Goal: Task Accomplishment & Management: Complete application form

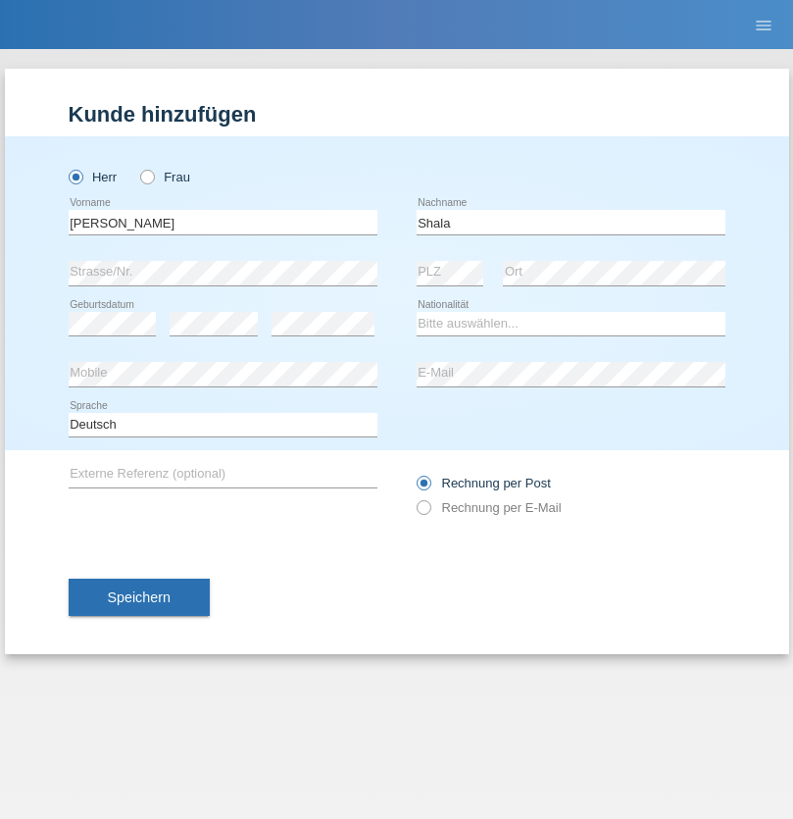
type input "Shala"
select select "XK"
select select "C"
select select "22"
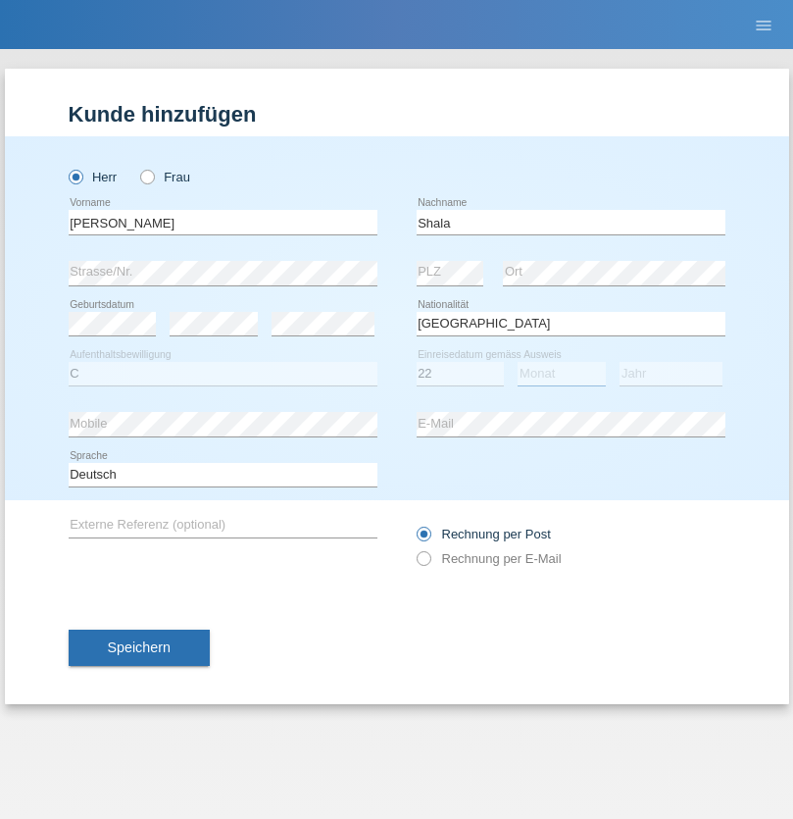
select select "07"
select select "2017"
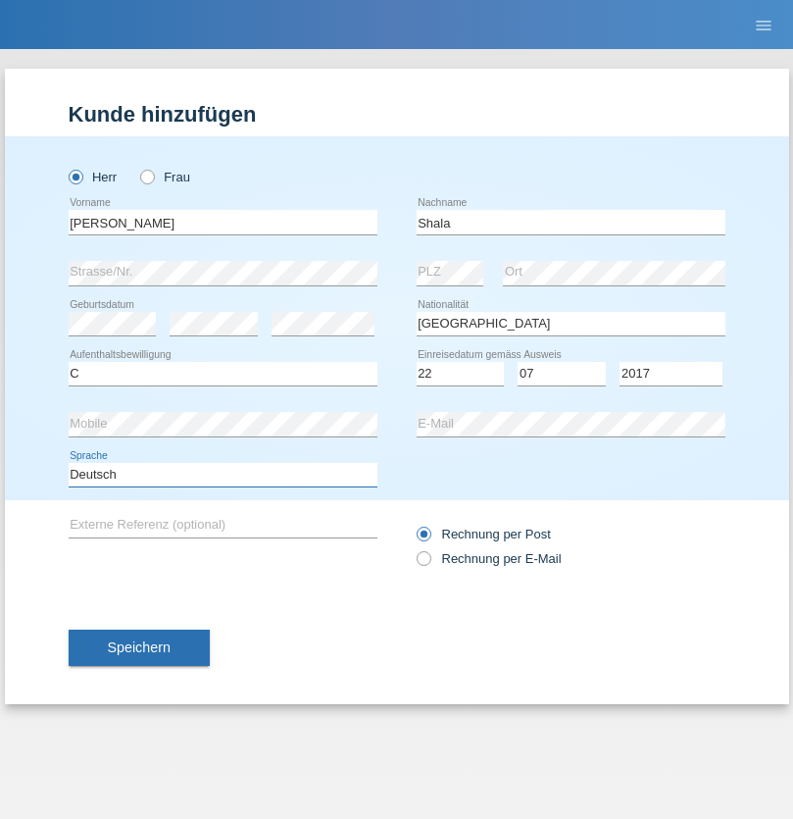
select select "en"
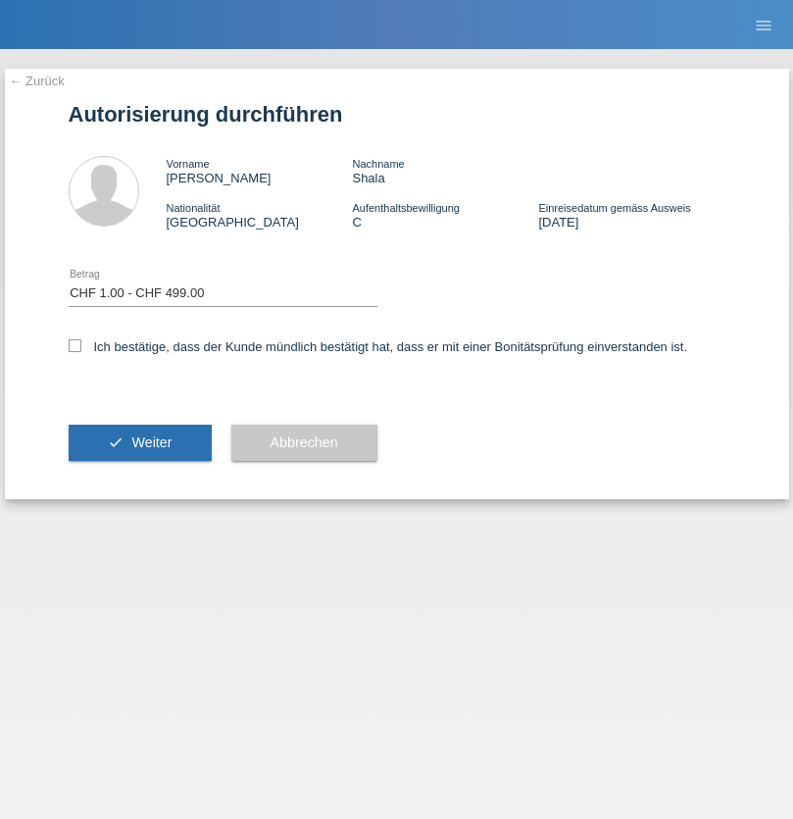
select select "1"
checkbox input "true"
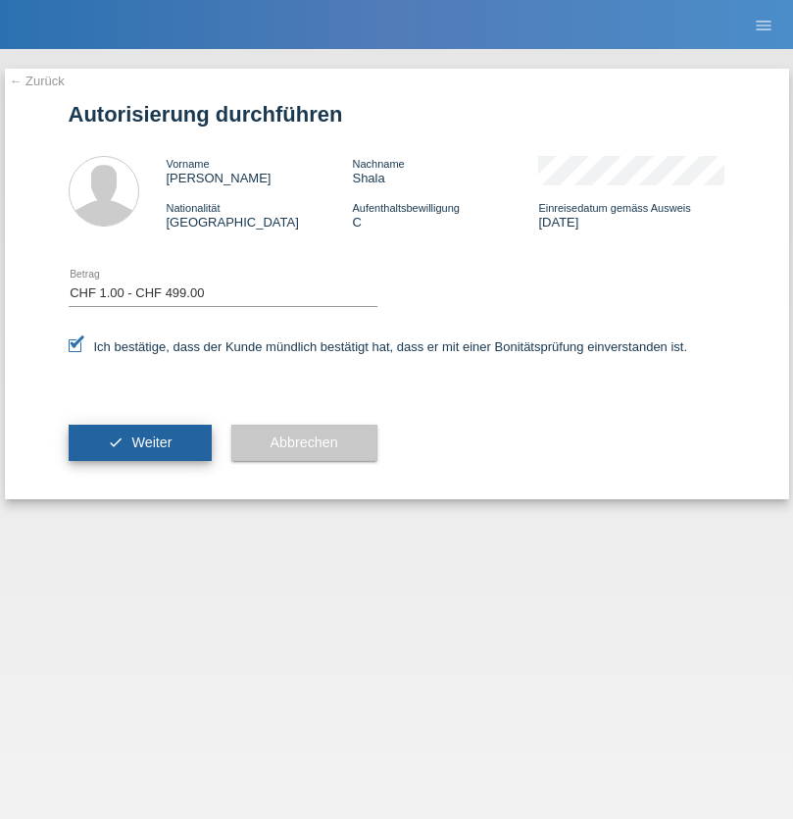
click at [139, 442] on span "Weiter" at bounding box center [151, 442] width 40 height 16
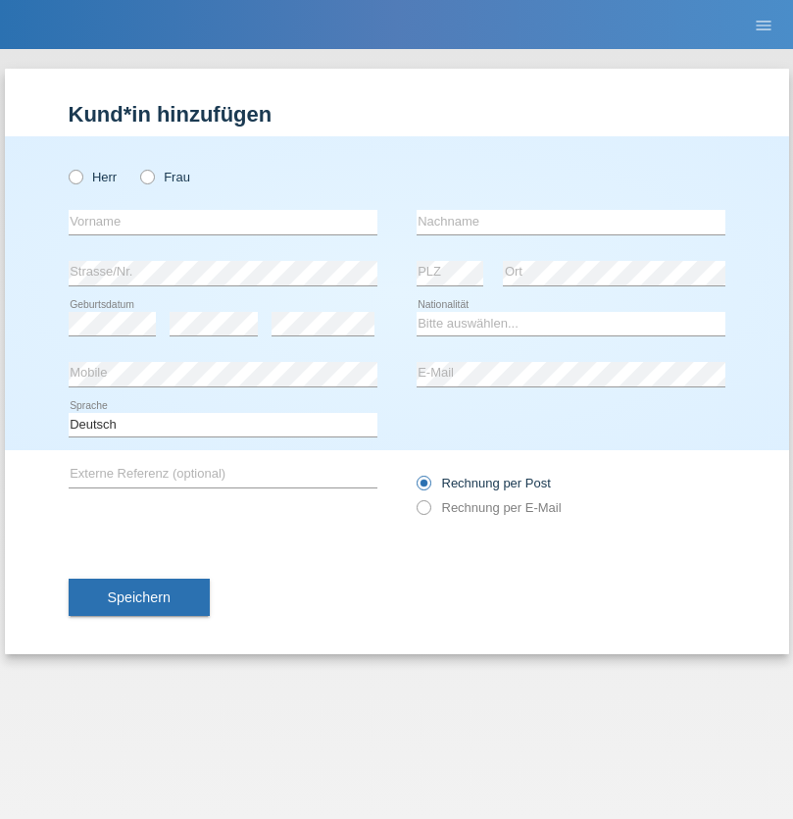
radio input "true"
click at [223, 222] on input "text" at bounding box center [223, 222] width 309 height 25
type input "naime"
click at [571, 222] on input "text" at bounding box center [571, 222] width 309 height 25
type input "llugiqi"
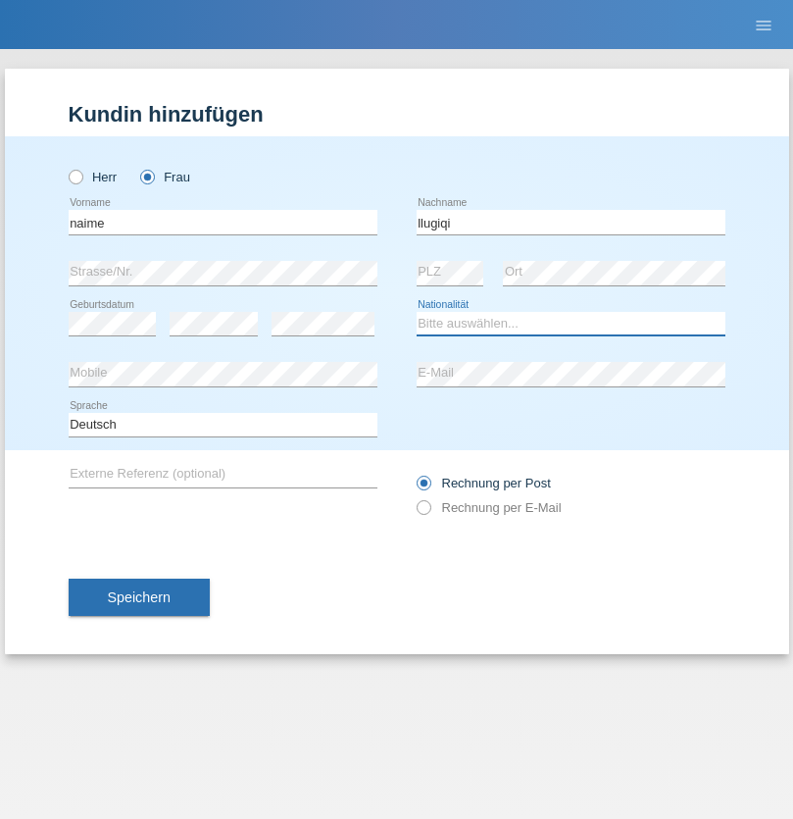
select select "CH"
radio input "true"
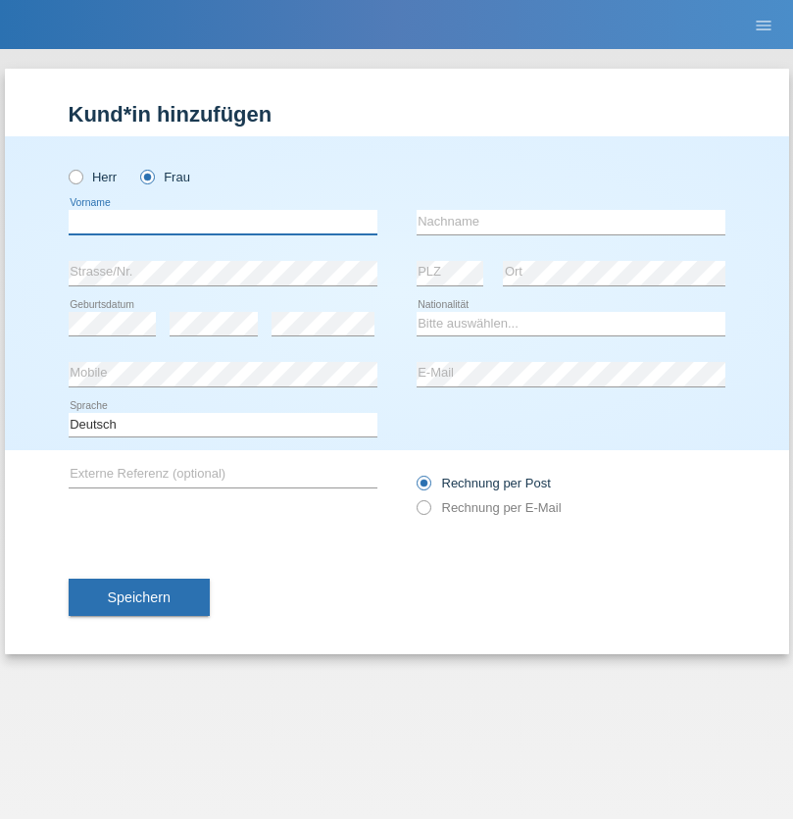
click at [223, 222] on input "text" at bounding box center [223, 222] width 309 height 25
type input "Abdoul aziz"
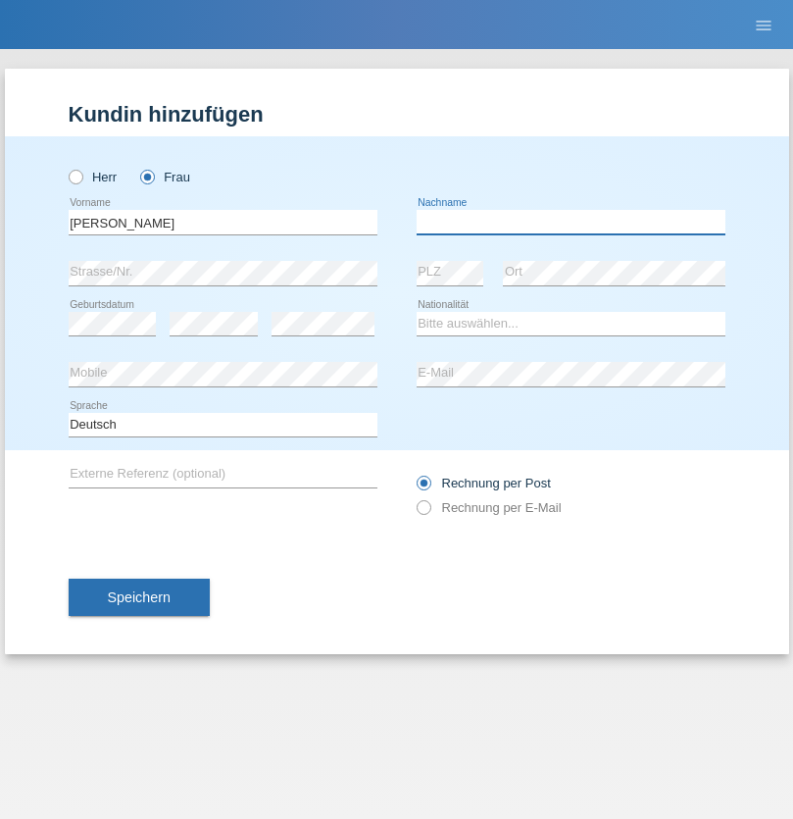
click at [571, 222] on input "text" at bounding box center [571, 222] width 309 height 25
type input "Sow"
select select "SN"
select select "C"
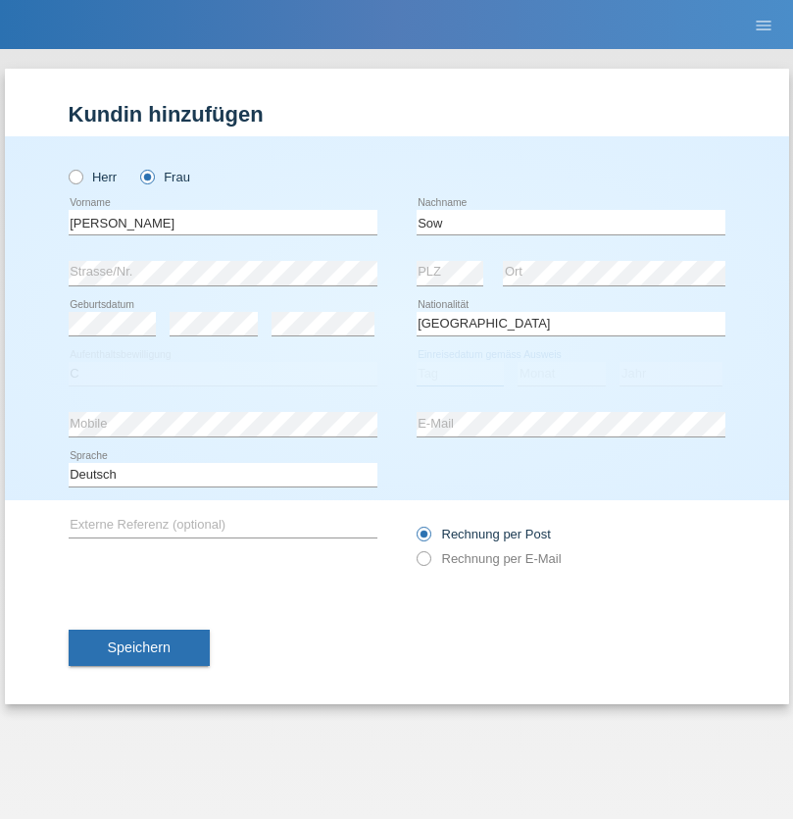
select select "29"
select select "11"
select select "2021"
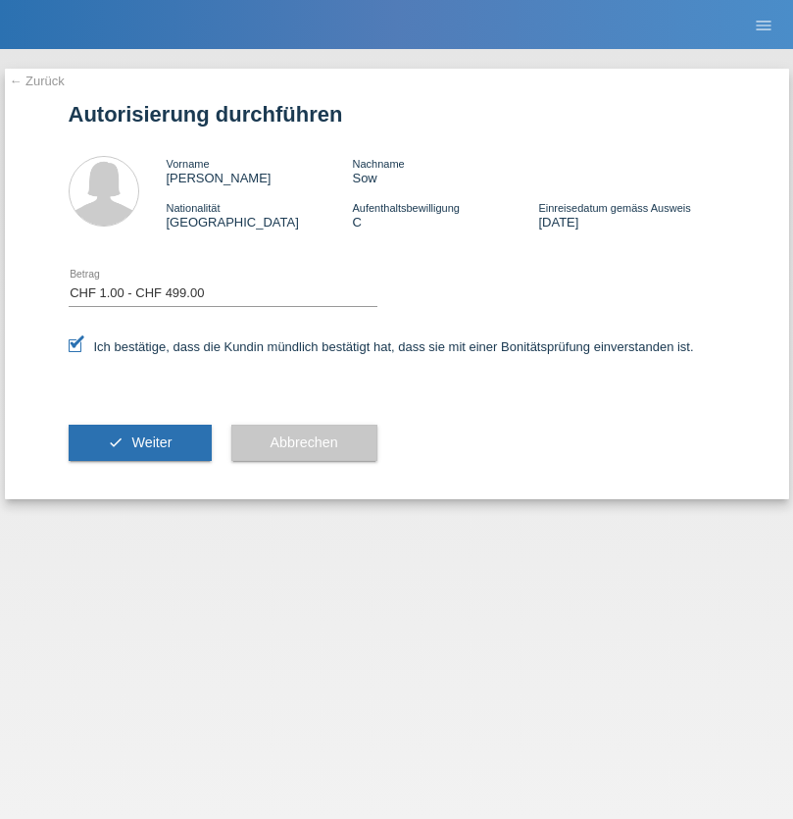
select select "1"
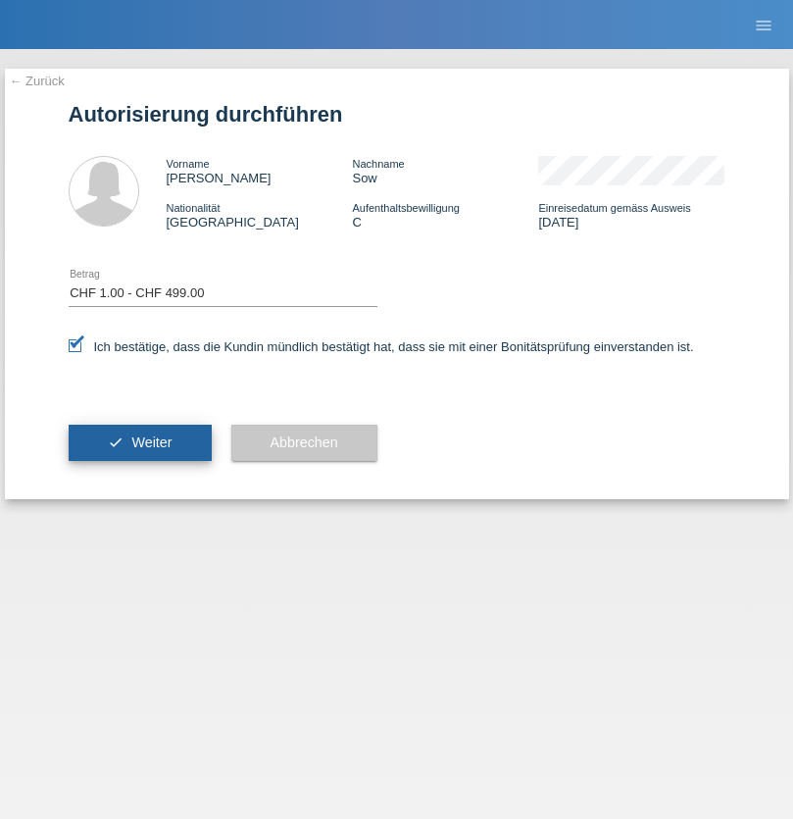
click at [139, 442] on span "Weiter" at bounding box center [151, 442] width 40 height 16
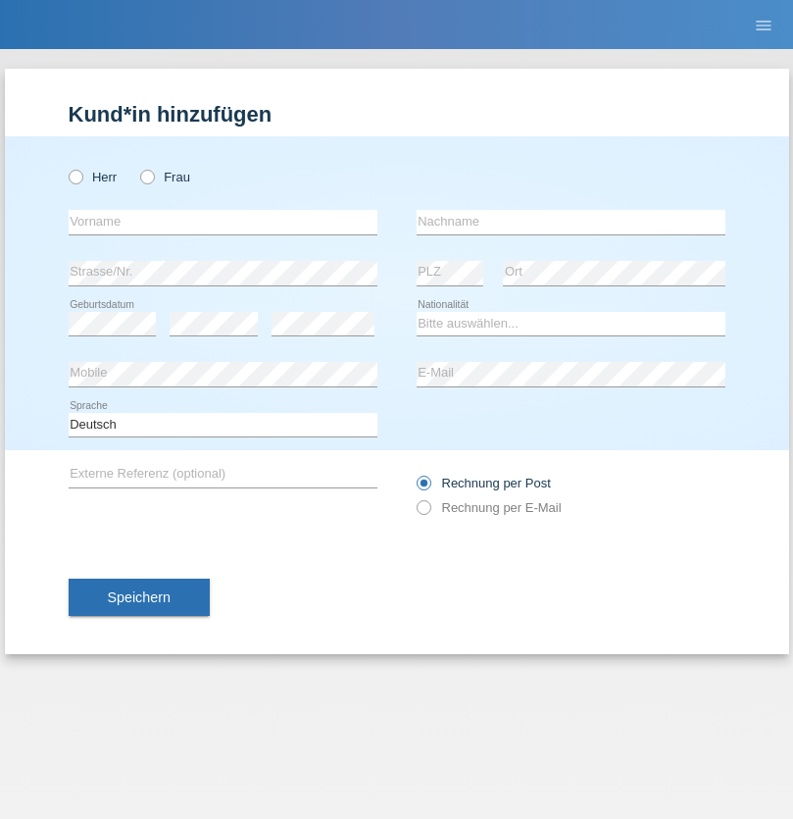
radio input "true"
click at [223, 222] on input "text" at bounding box center [223, 222] width 309 height 25
type input "Tanya Tunwaporn"
click at [571, 222] on input "text" at bounding box center [571, 222] width 309 height 25
type input "Von Euw"
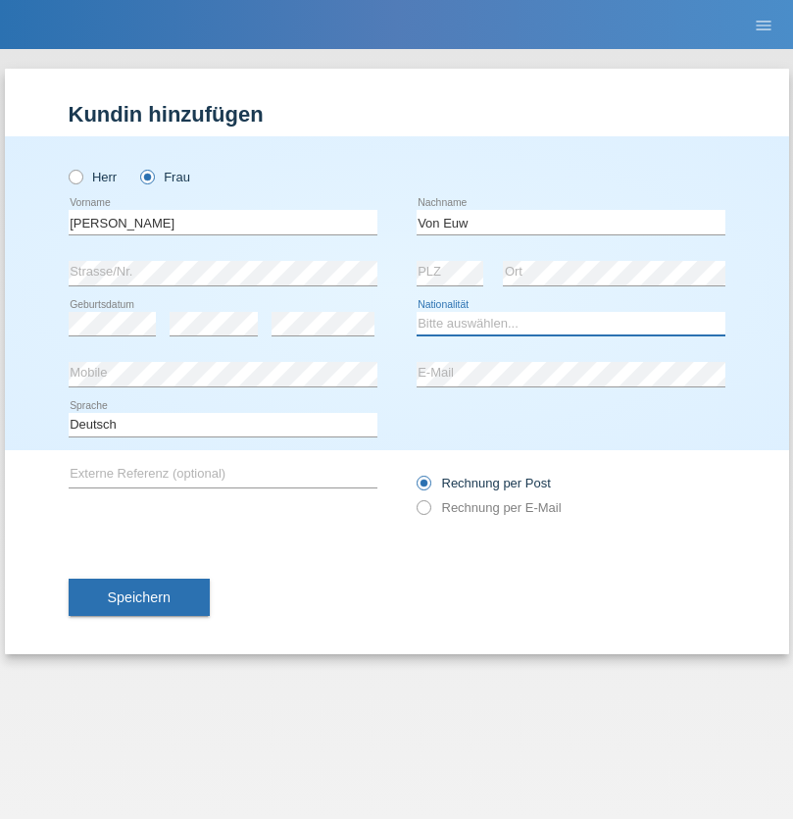
select select "CH"
radio input "true"
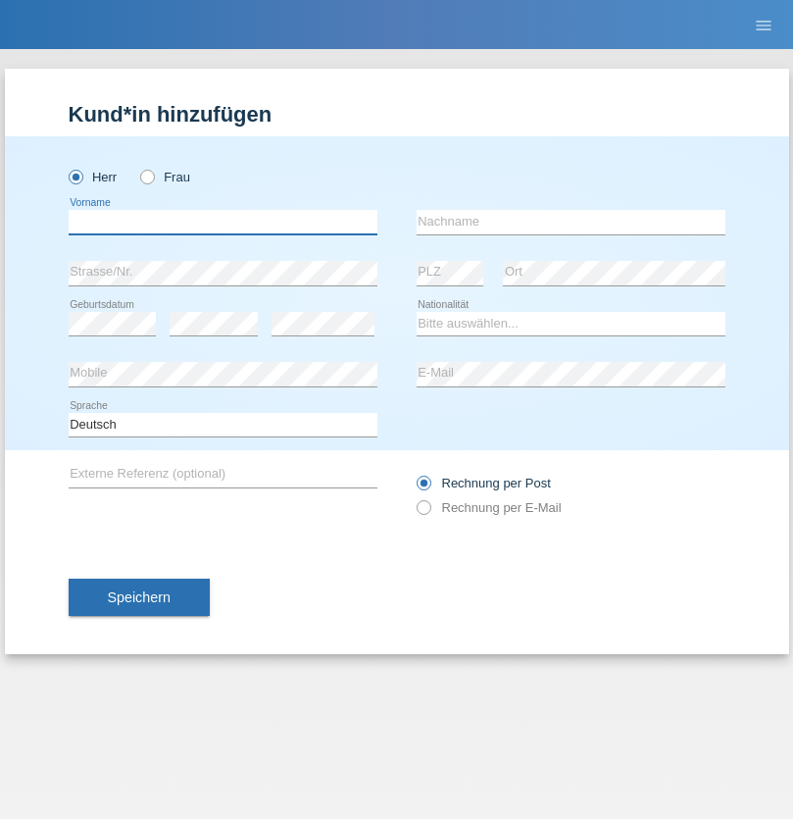
click at [223, 222] on input "text" at bounding box center [223, 222] width 309 height 25
type input "Khoshnaw"
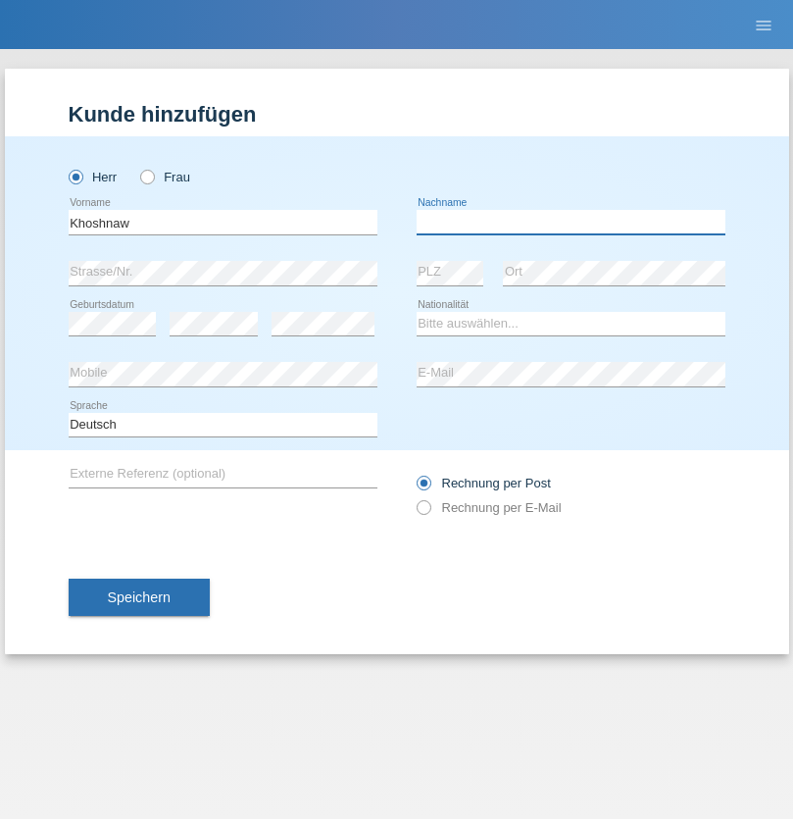
click at [571, 222] on input "text" at bounding box center [571, 222] width 309 height 25
type input "Abdulqadir"
select select "IR"
select select "C"
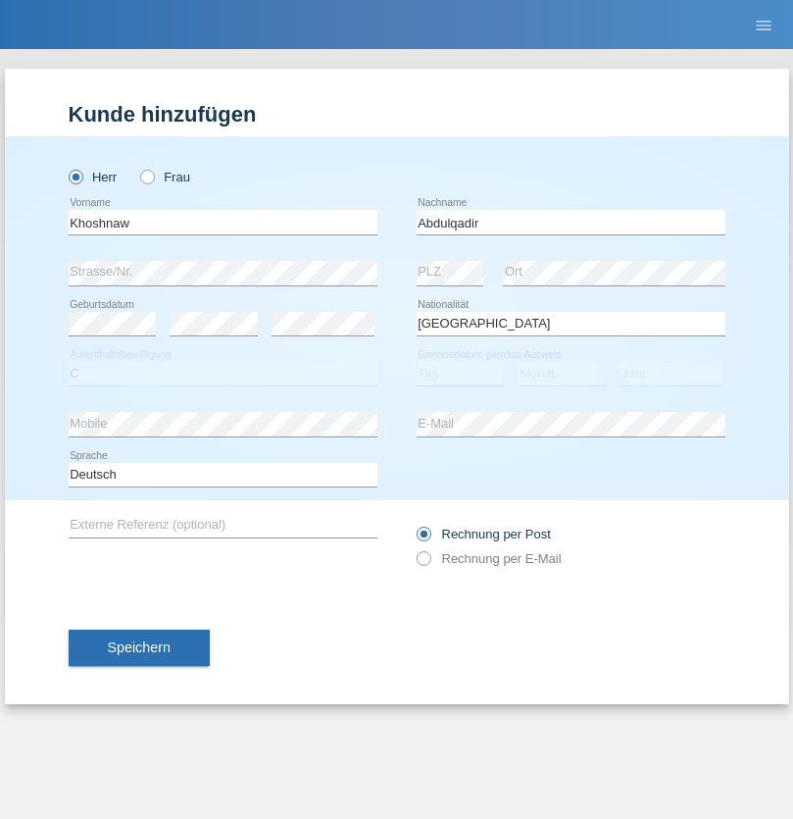
select select "03"
select select "09"
select select "2015"
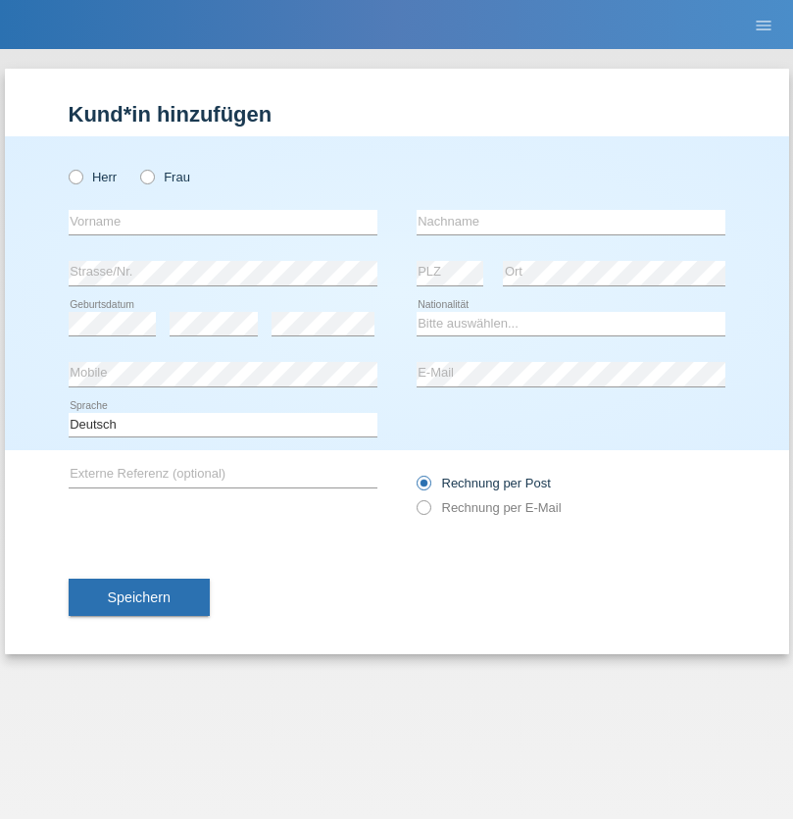
radio input "true"
click at [223, 222] on input "text" at bounding box center [223, 222] width 309 height 25
type input "[PERSON_NAME]"
click at [571, 222] on input "text" at bounding box center [571, 222] width 309 height 25
type input "Sokol"
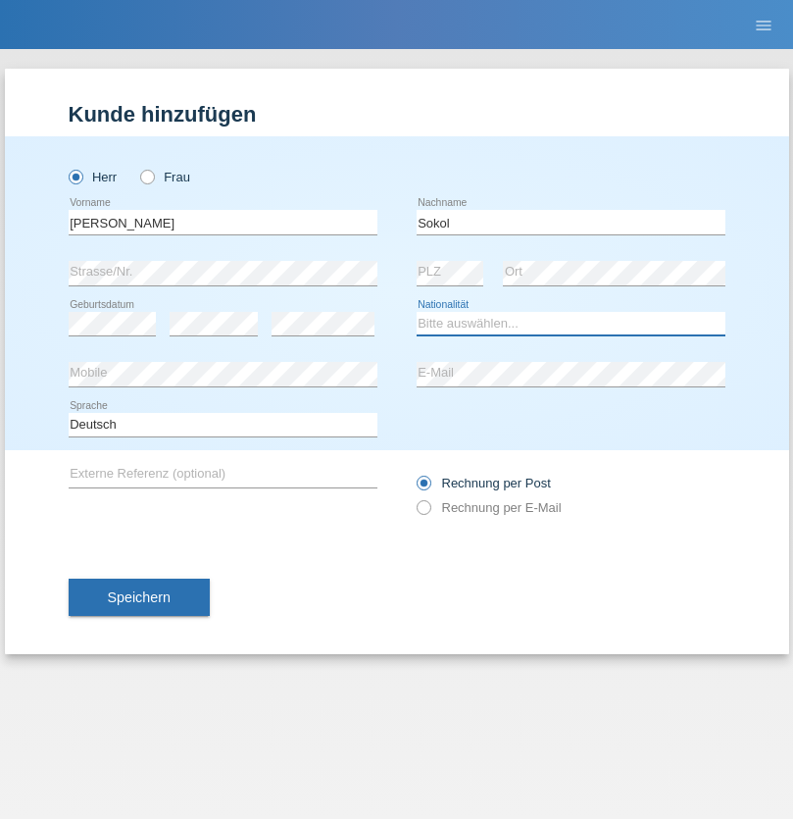
select select "XK"
select select "C"
select select "02"
select select "08"
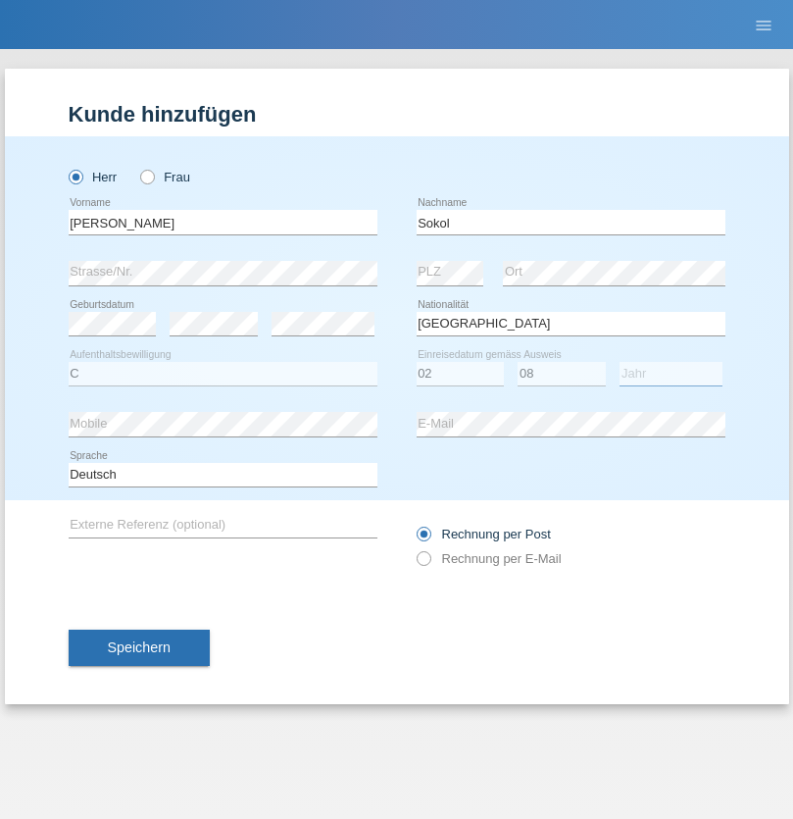
select select "1988"
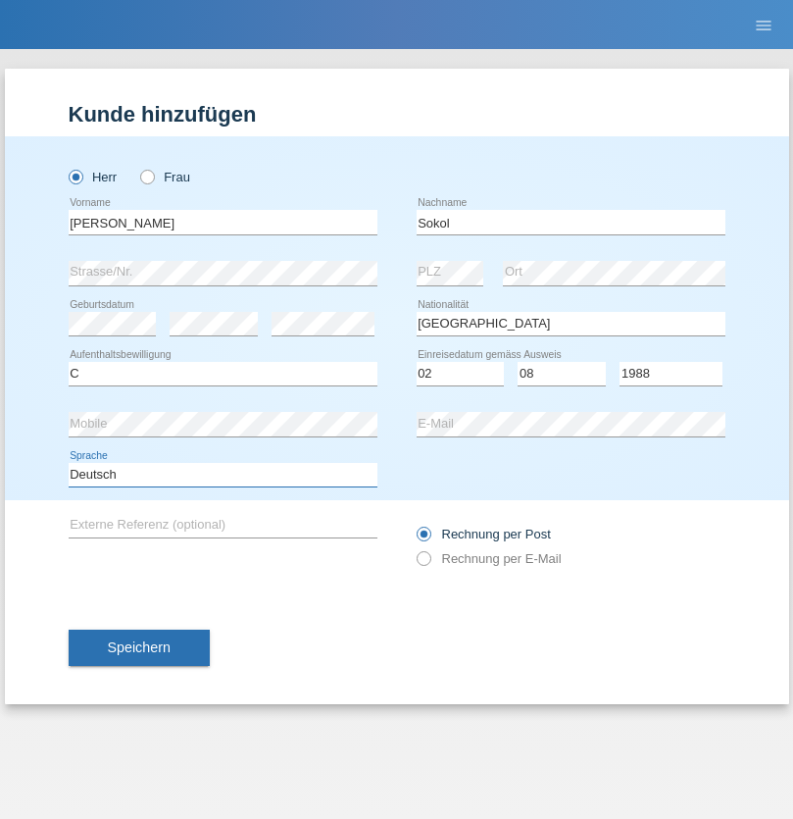
select select "en"
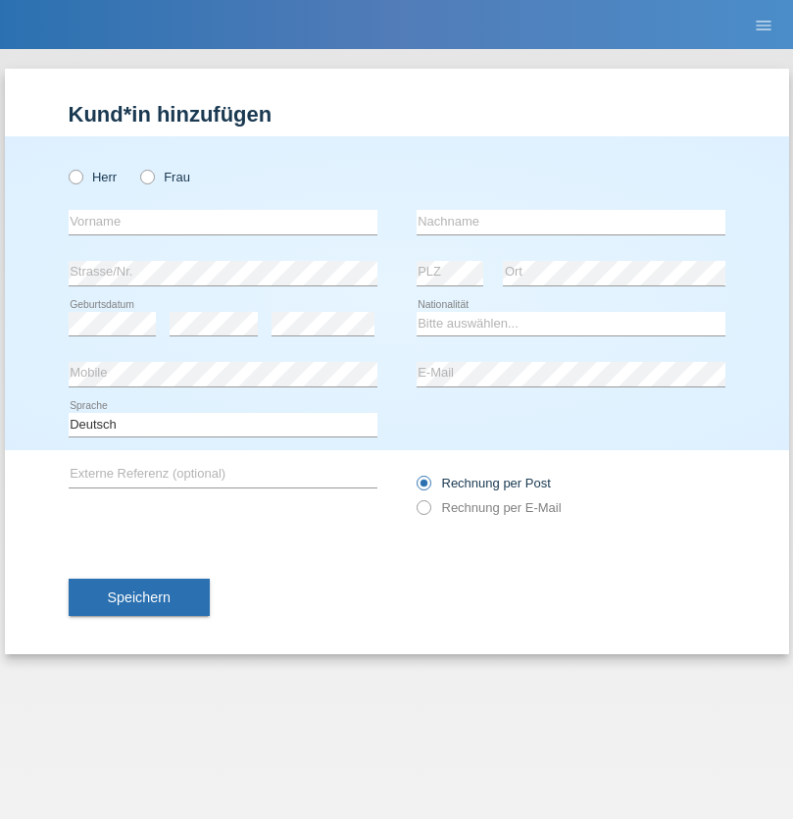
radio input "true"
click at [223, 222] on input "text" at bounding box center [223, 222] width 309 height 25
type input "Mustafa"
click at [571, 222] on input "text" at bounding box center [571, 222] width 309 height 25
type input "Sokol"
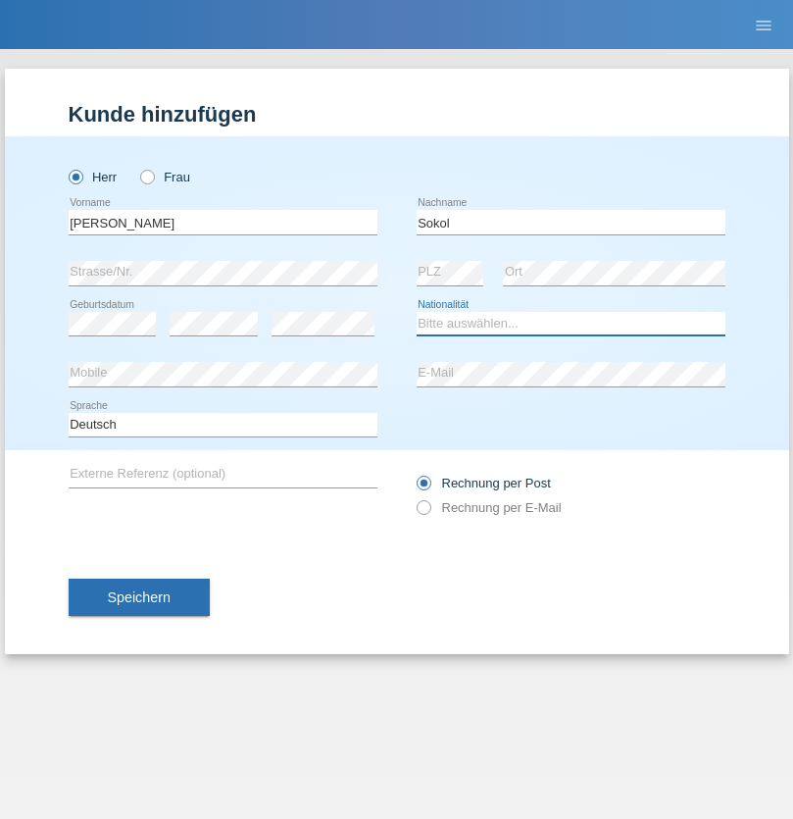
select select "XK"
select select "C"
select select "02"
select select "08"
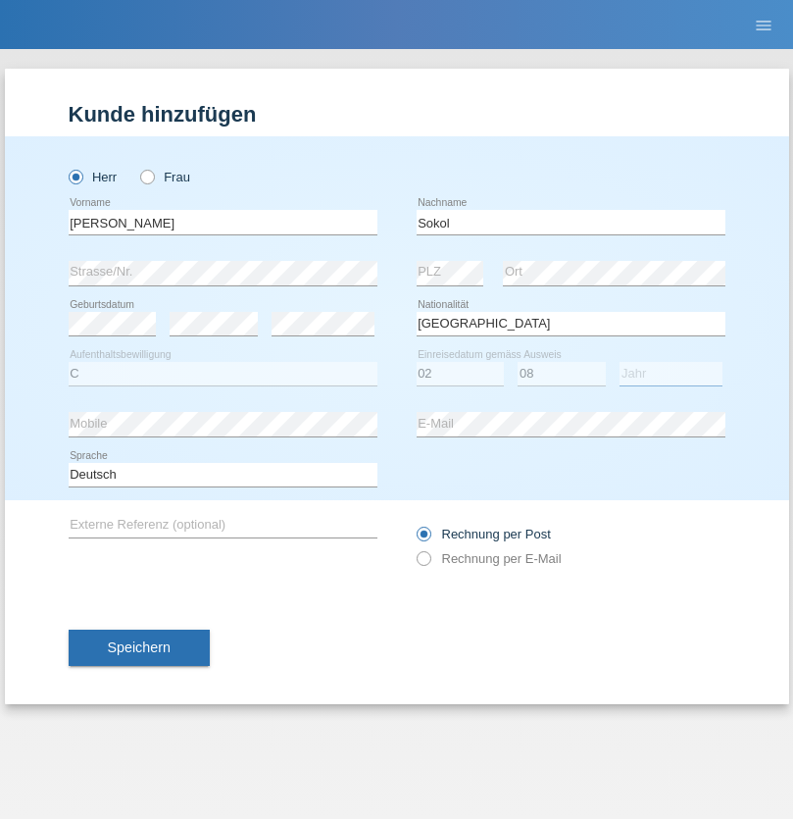
select select "1988"
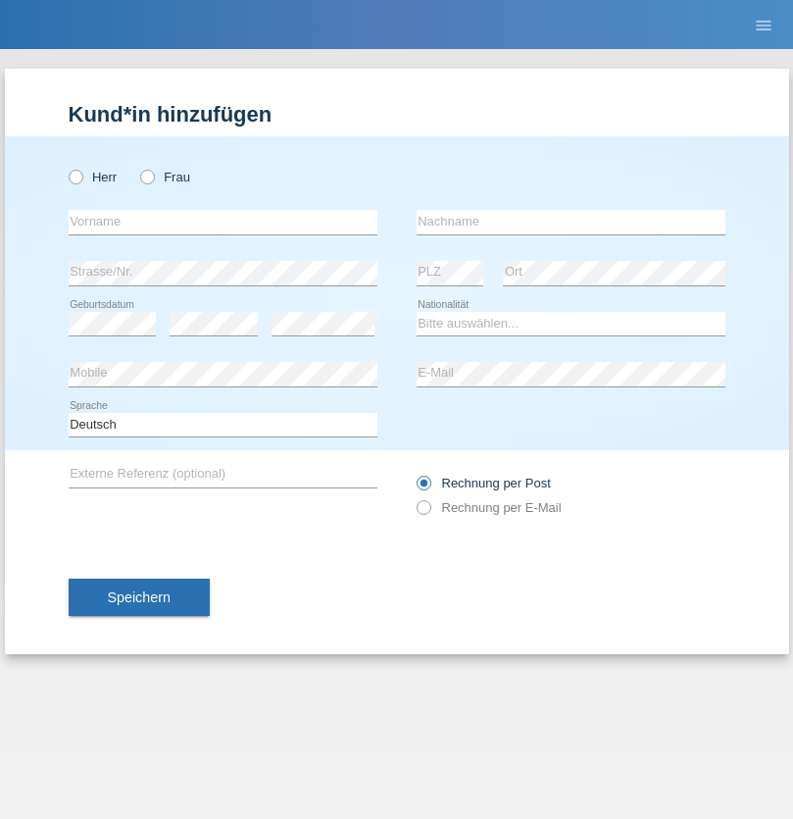
radio input "true"
click at [223, 222] on input "text" at bounding box center [223, 222] width 309 height 25
type input "Shanas"
click at [571, 222] on input "text" at bounding box center [571, 222] width 309 height 25
type input "Baranati"
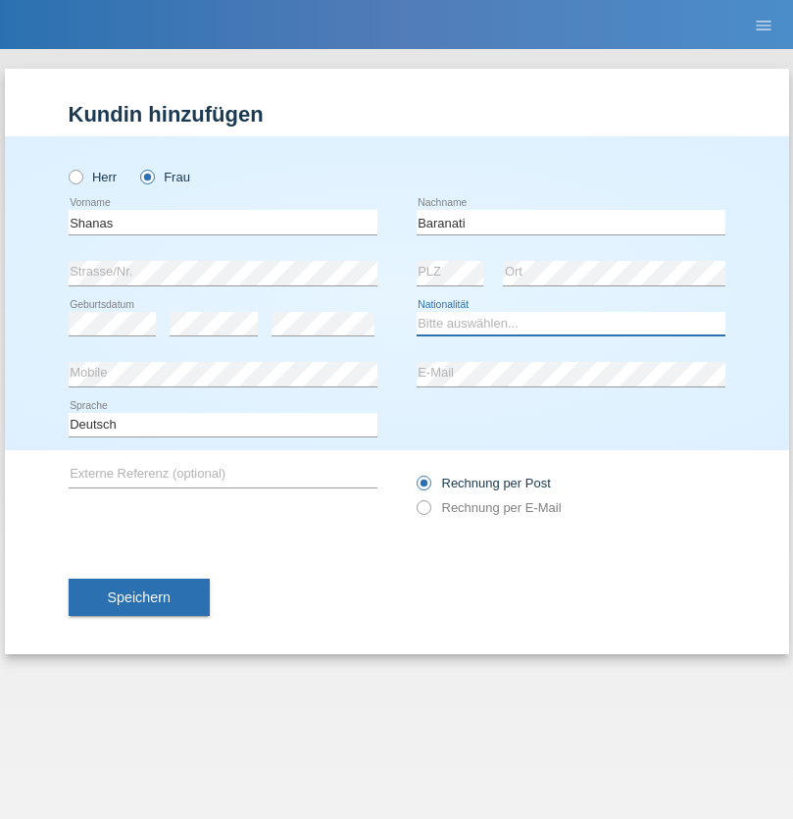
select select "CH"
radio input "true"
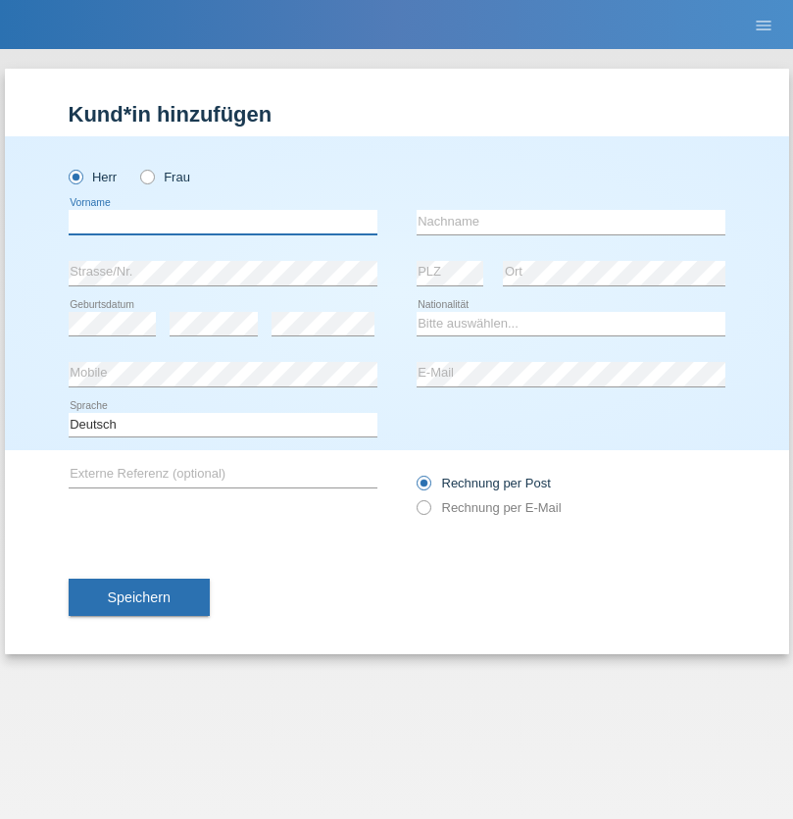
click at [223, 222] on input "text" at bounding box center [223, 222] width 309 height 25
type input "[PERSON_NAME]"
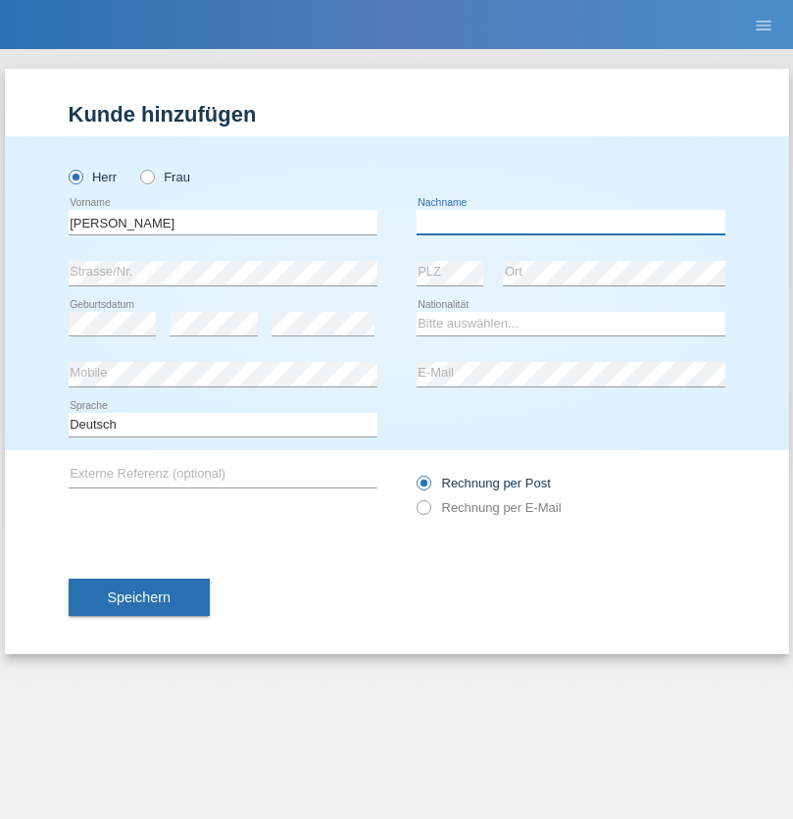
click at [571, 222] on input "text" at bounding box center [571, 222] width 309 height 25
type input "[PERSON_NAME]"
select select "PL"
select select "C"
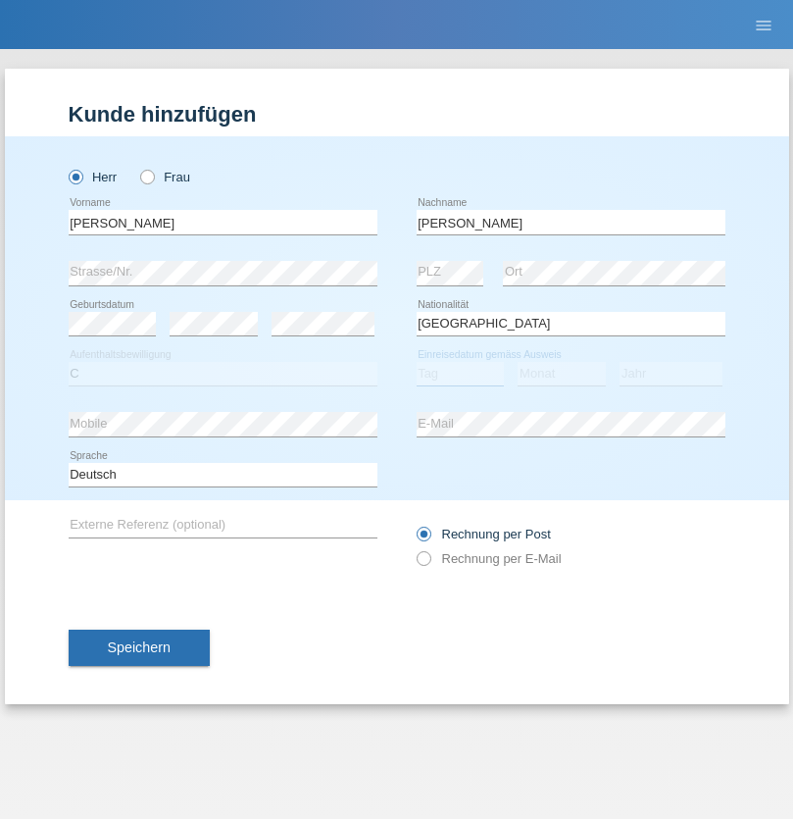
select select "11"
select select "01"
select select "2007"
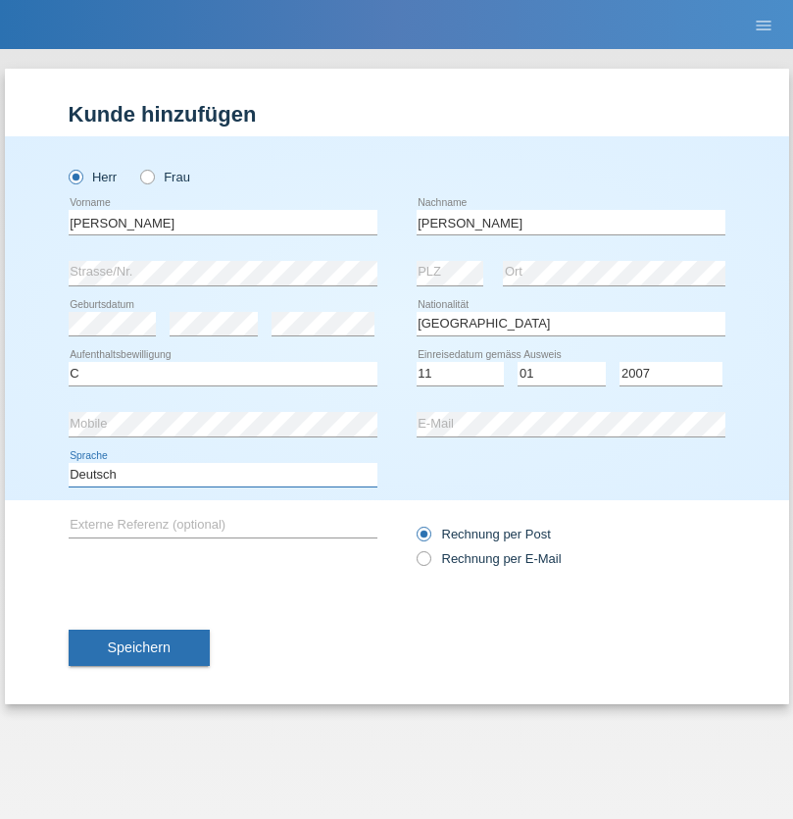
select select "en"
